Goal: Find contact information: Find contact information

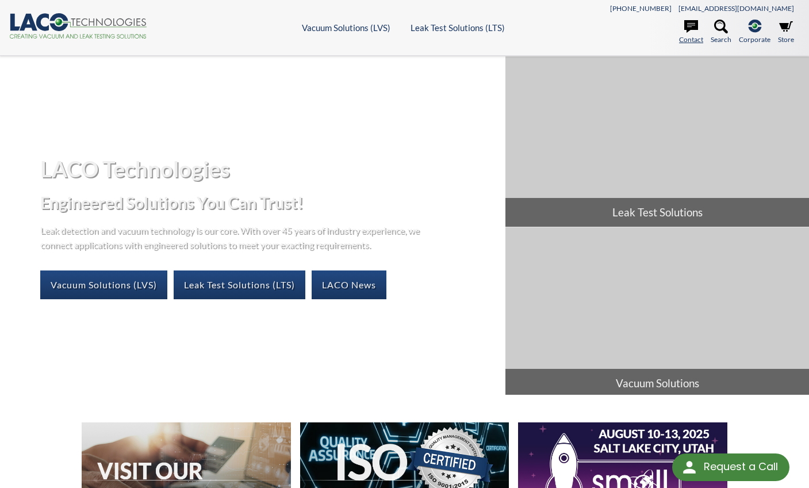
click at [696, 29] on icon at bounding box center [691, 26] width 14 height 13
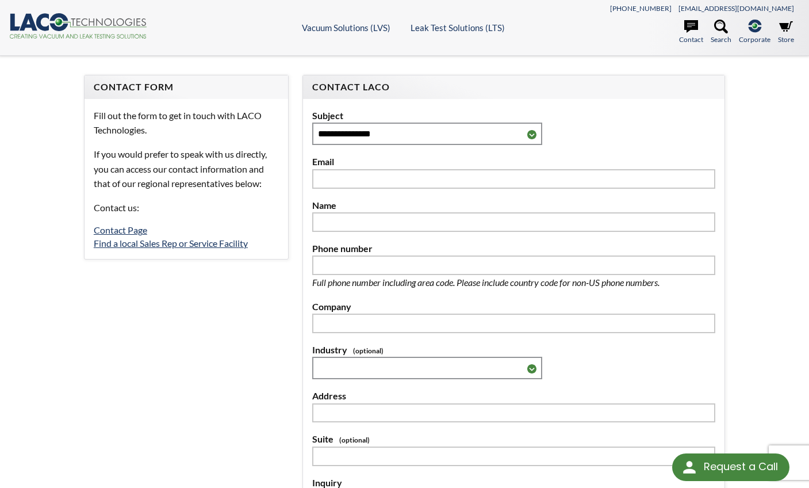
click at [42, 18] on icon at bounding box center [42, 21] width 13 height 17
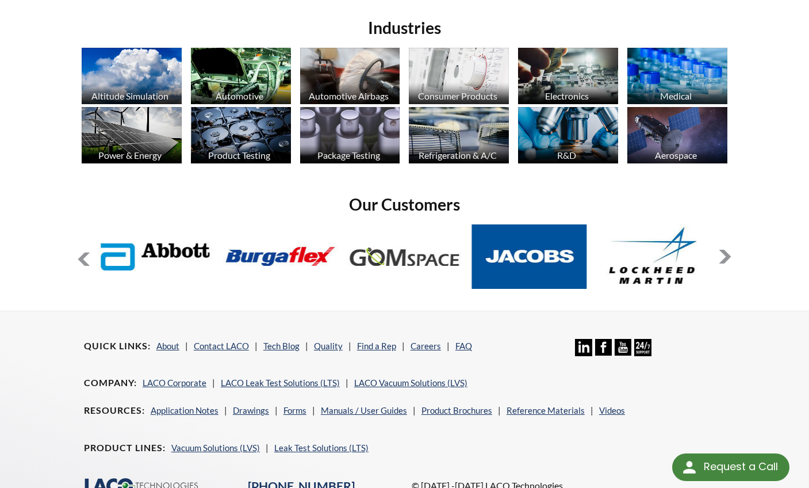
scroll to position [870, 0]
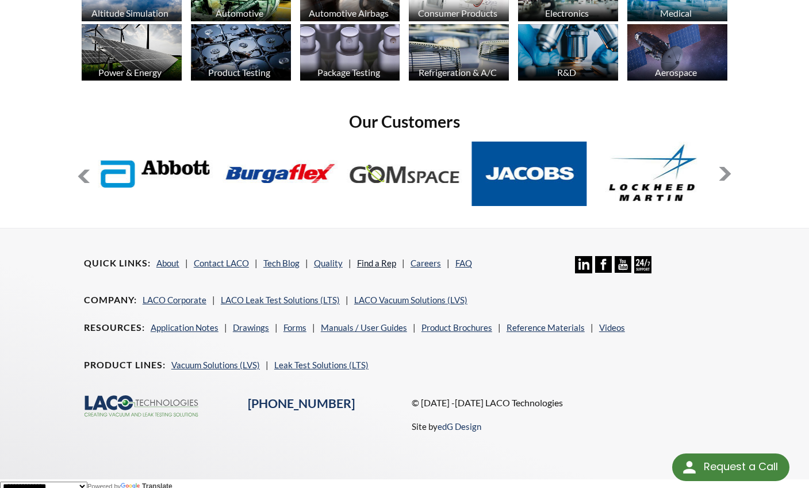
click at [375, 259] on link "Find a Rep" at bounding box center [376, 263] width 39 height 10
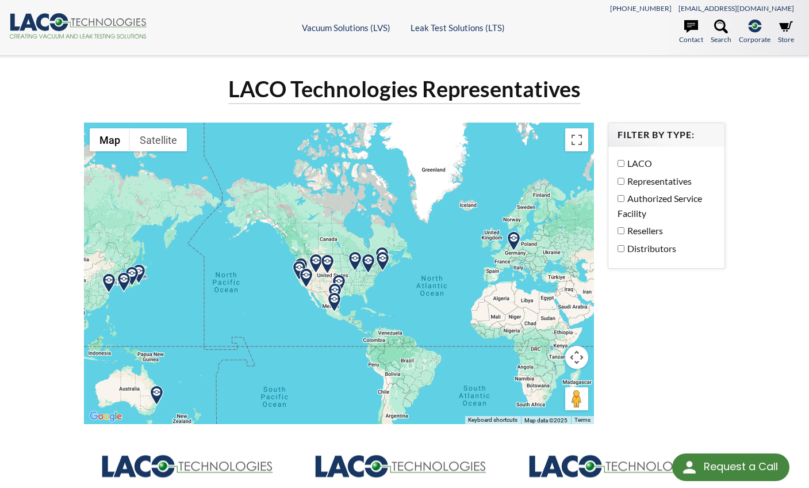
click at [294, 274] on img at bounding box center [299, 270] width 20 height 20
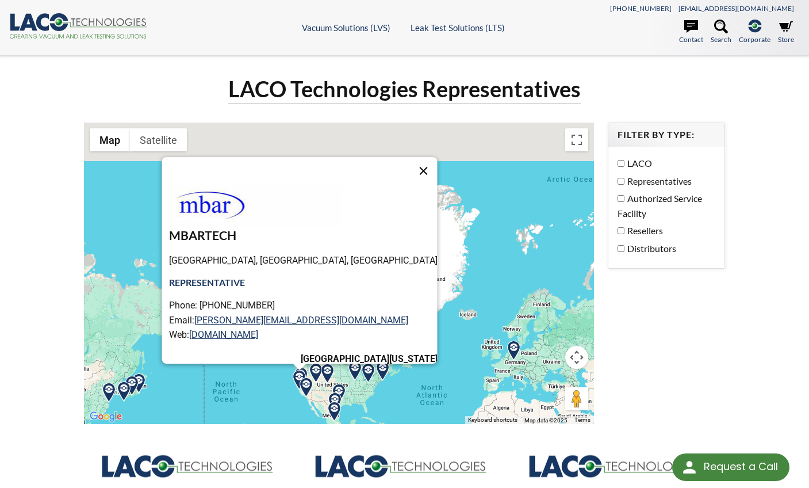
click at [409, 168] on button "Close" at bounding box center [423, 171] width 28 height 28
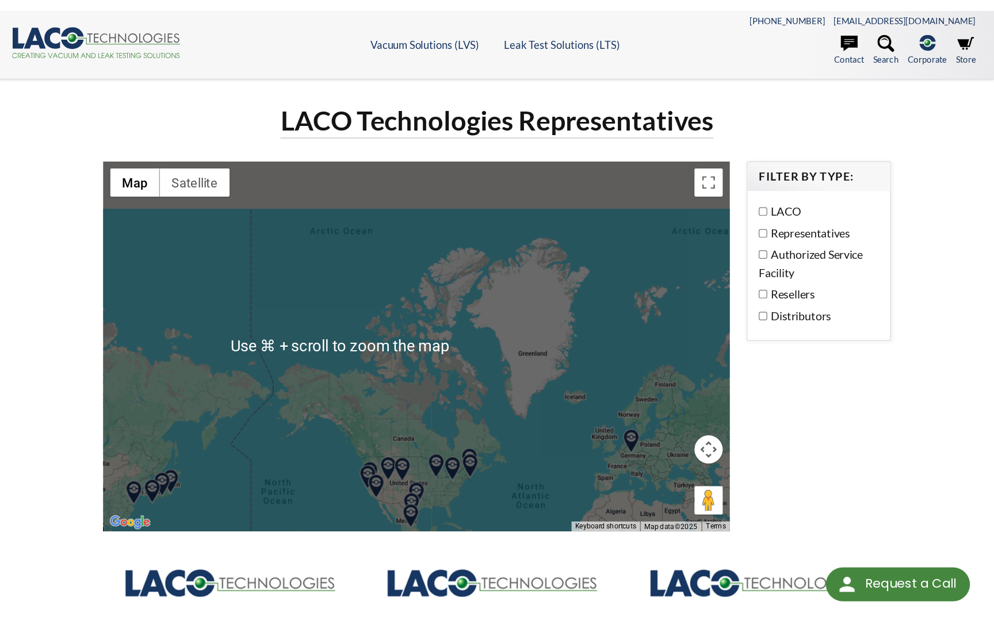
scroll to position [70, 0]
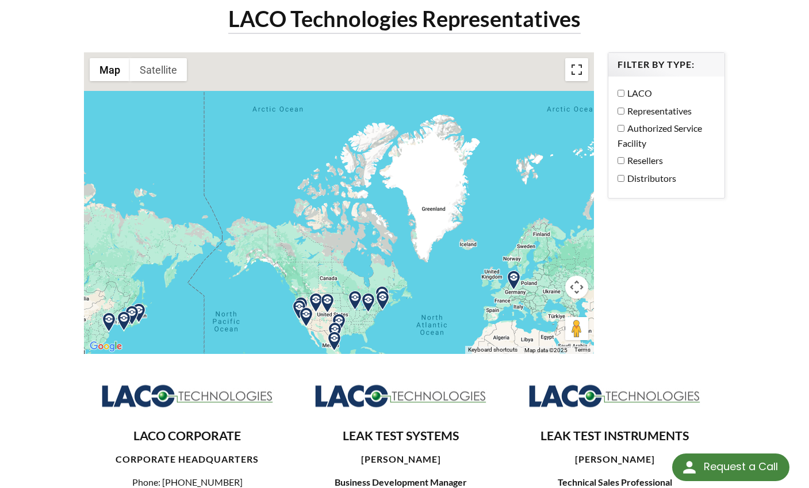
click at [576, 70] on button "Toggle fullscreen view" at bounding box center [576, 69] width 23 height 23
